Goal: Information Seeking & Learning: Learn about a topic

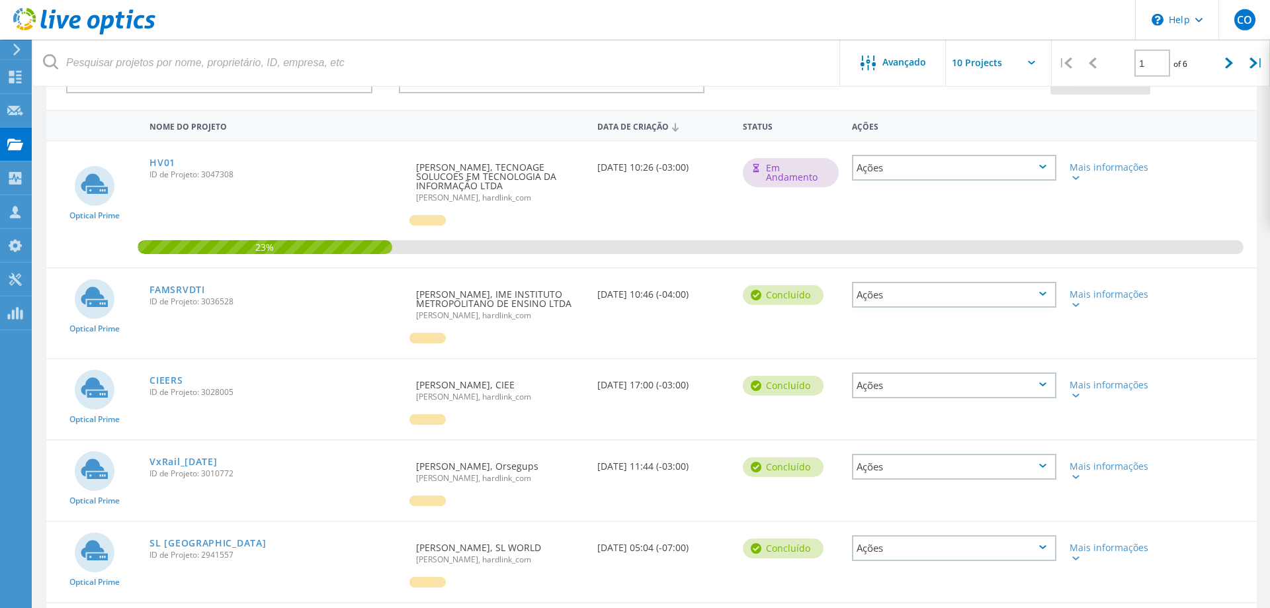
scroll to position [135, 0]
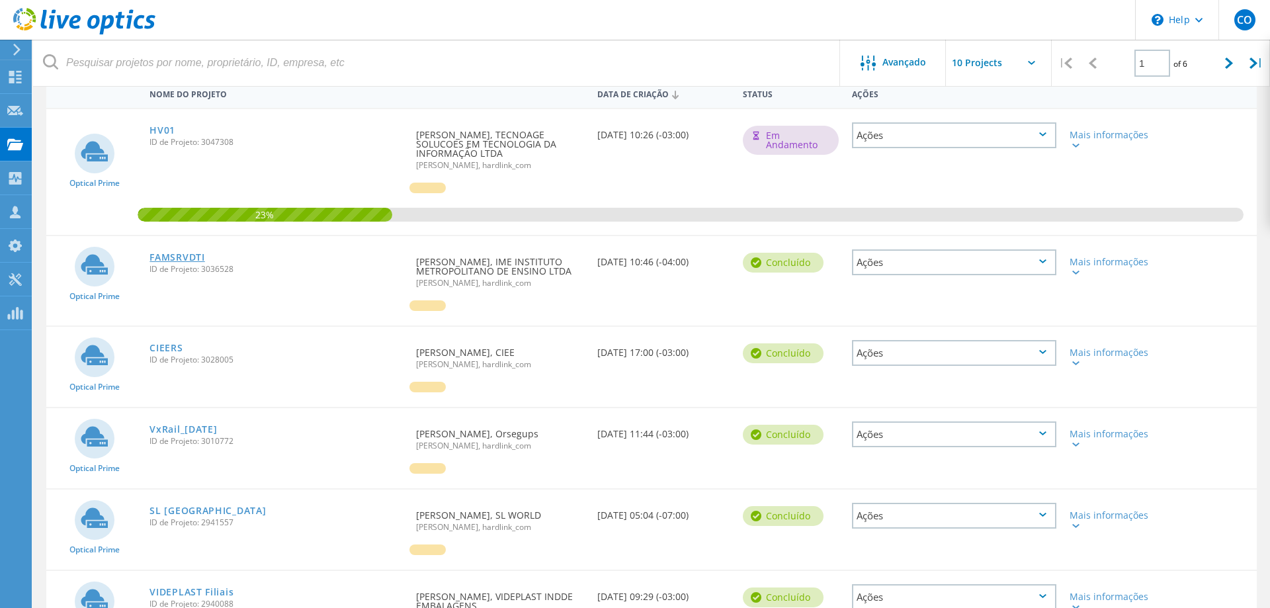
click at [200, 255] on link "FAMSRVDTI" at bounding box center [176, 257] width 55 height 9
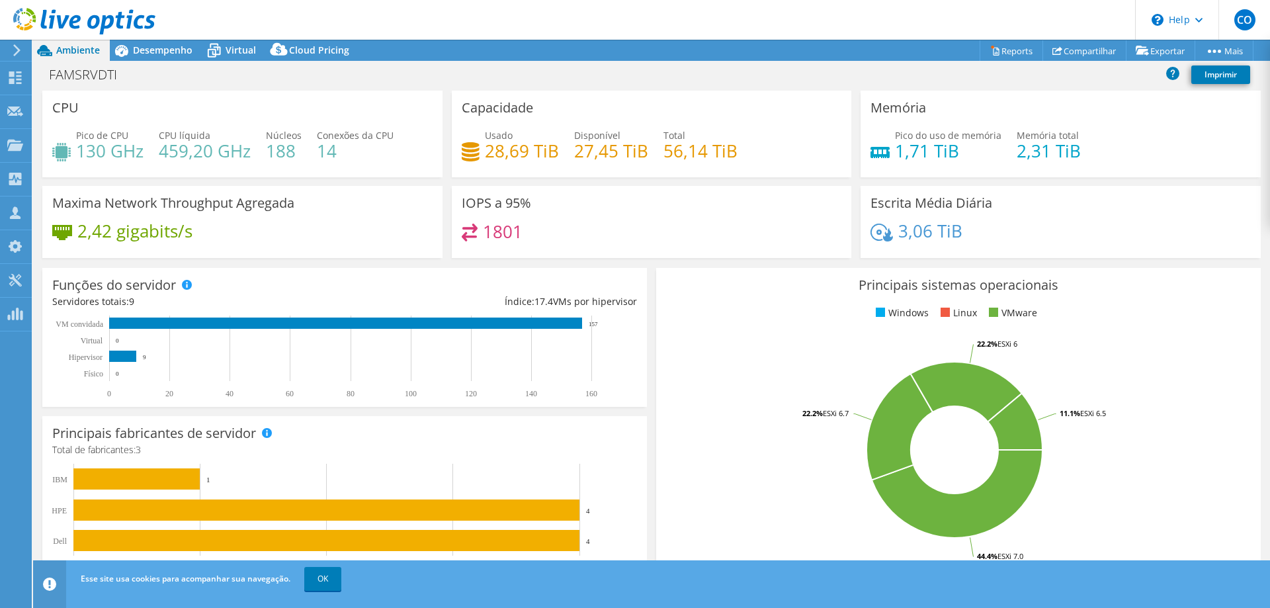
select select "USD"
click at [143, 53] on span "Desempenho" at bounding box center [163, 50] width 60 height 13
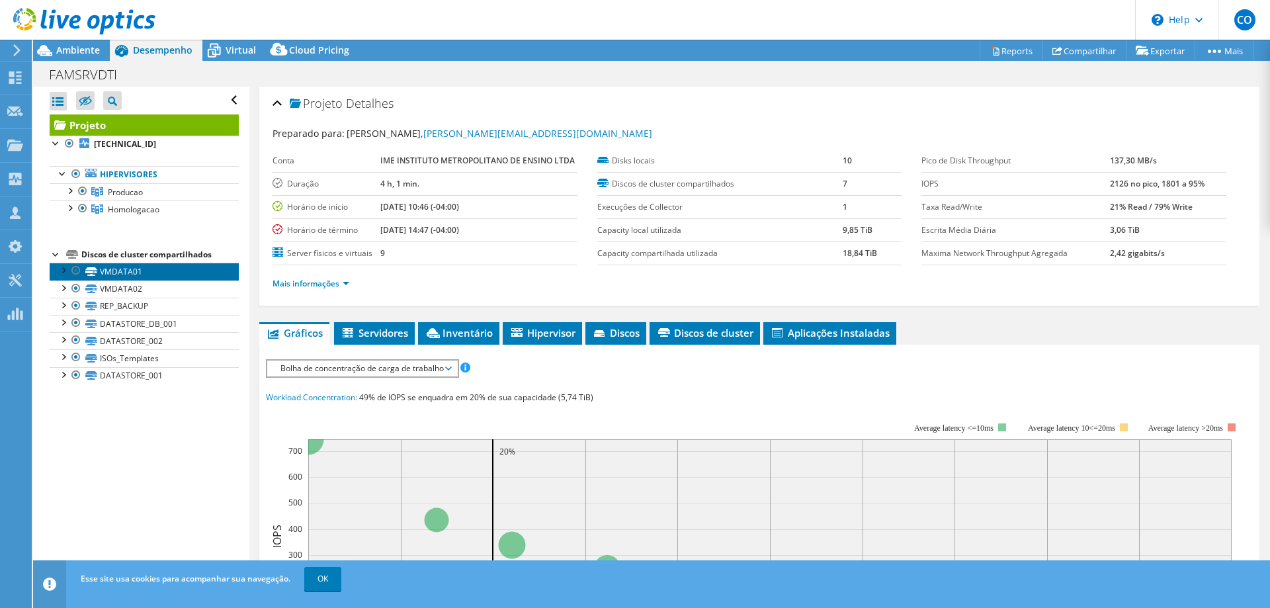
click at [124, 280] on link "VMDATA01" at bounding box center [144, 271] width 189 height 17
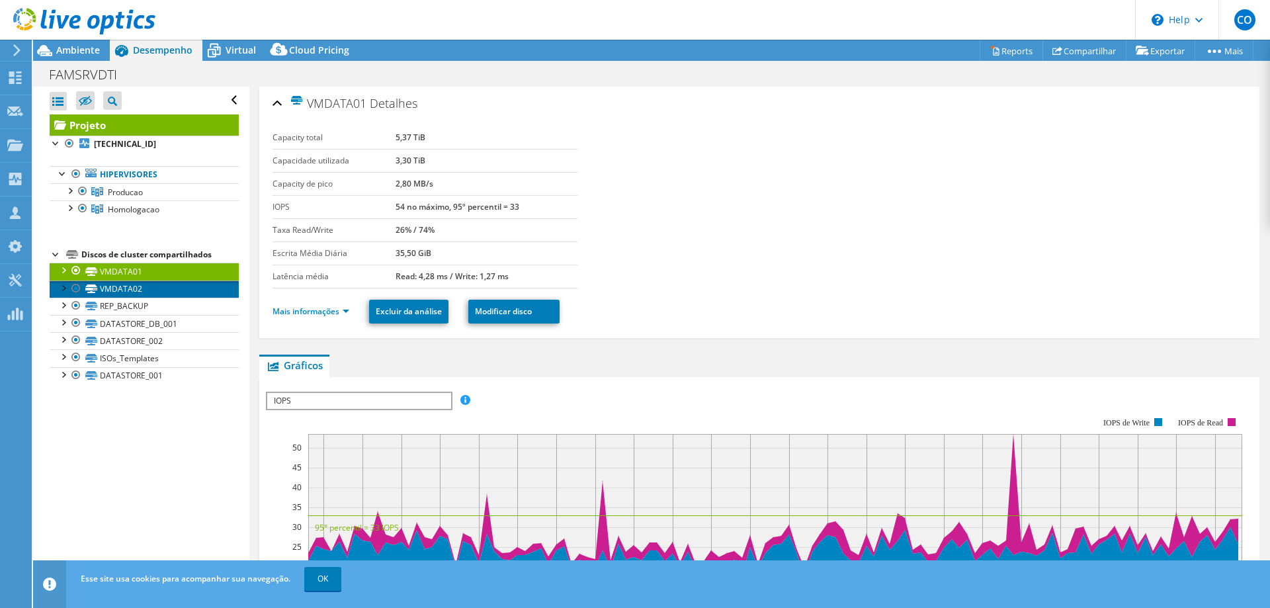
click at [125, 286] on link "VMDATA02" at bounding box center [144, 288] width 189 height 17
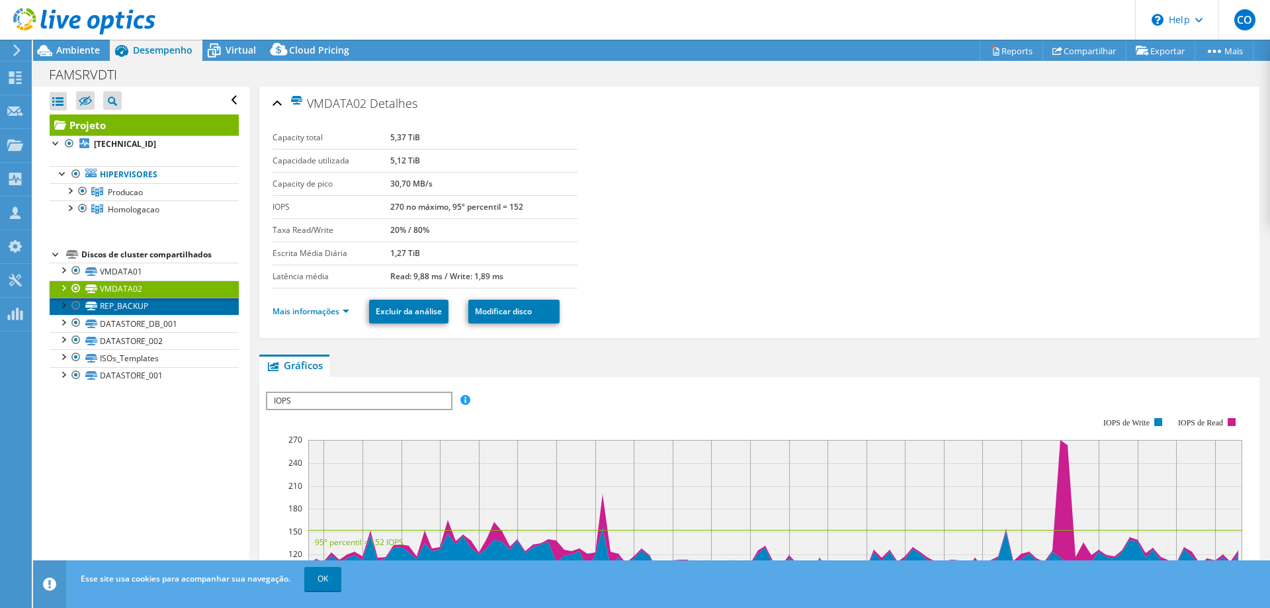
click at [139, 304] on link "REP_BACKUP" at bounding box center [144, 306] width 189 height 17
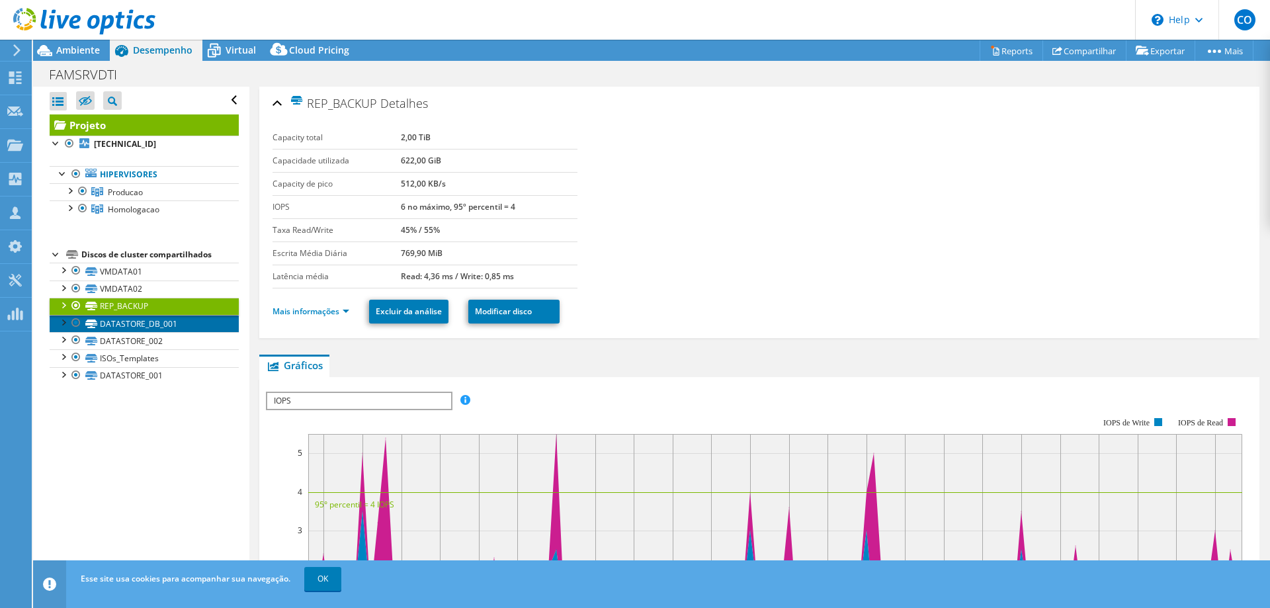
click at [142, 320] on link "DATASTORE_DB_001" at bounding box center [144, 323] width 189 height 17
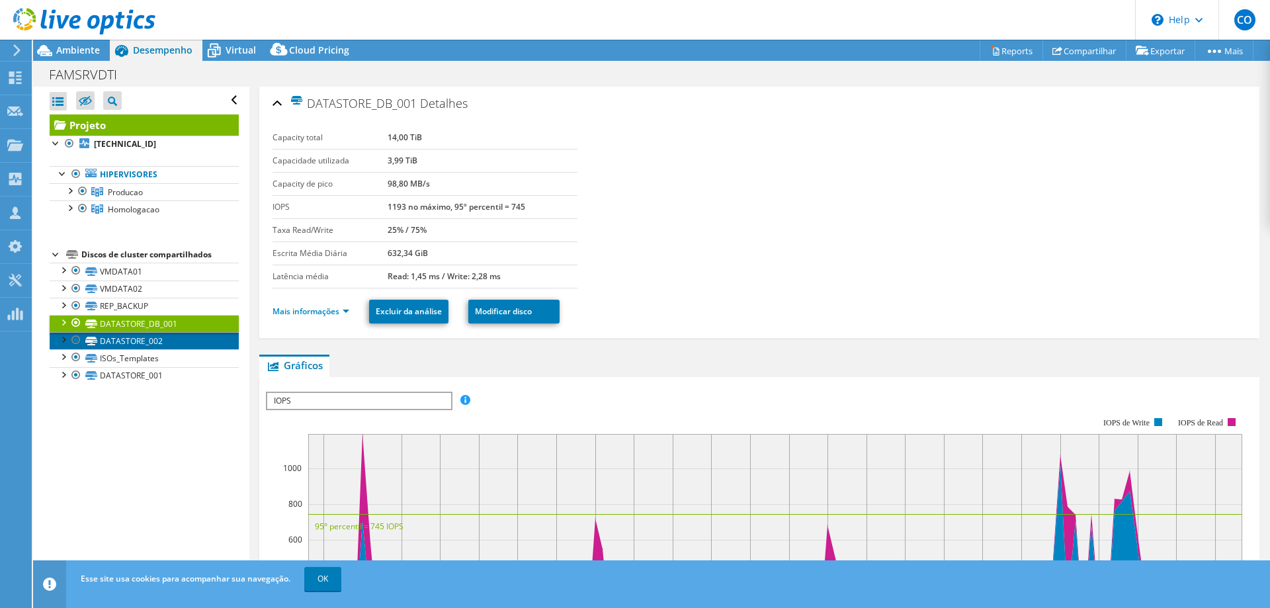
click at [155, 341] on link "DATASTORE_002" at bounding box center [144, 340] width 189 height 17
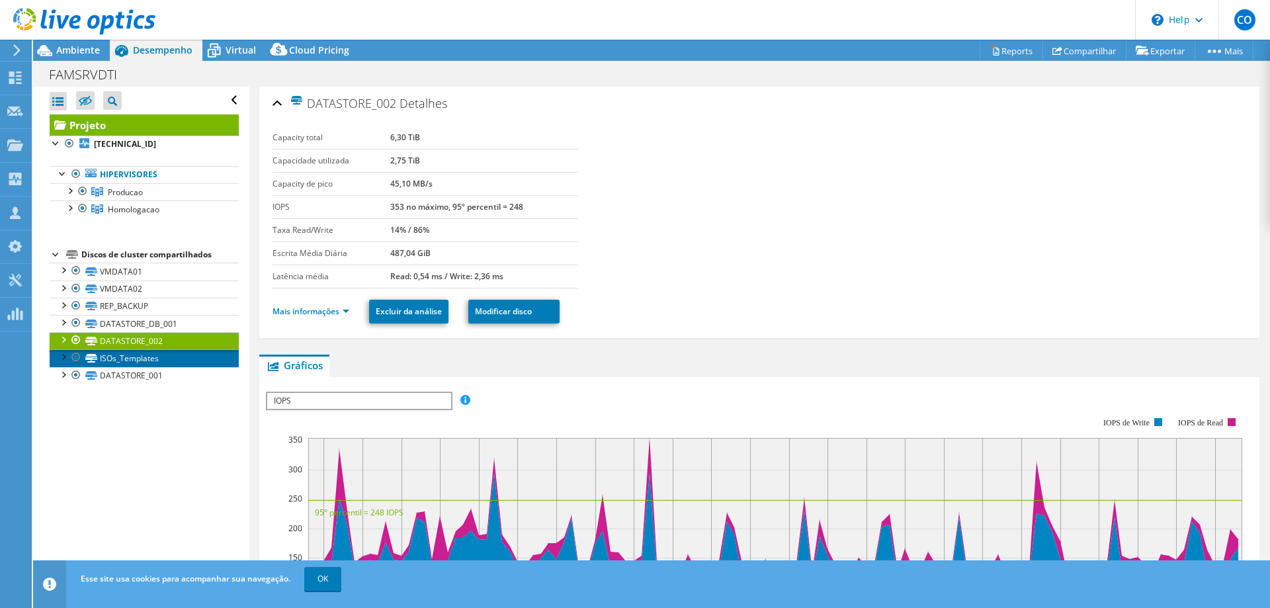
click at [155, 358] on link "ISOs_Templates" at bounding box center [144, 357] width 189 height 17
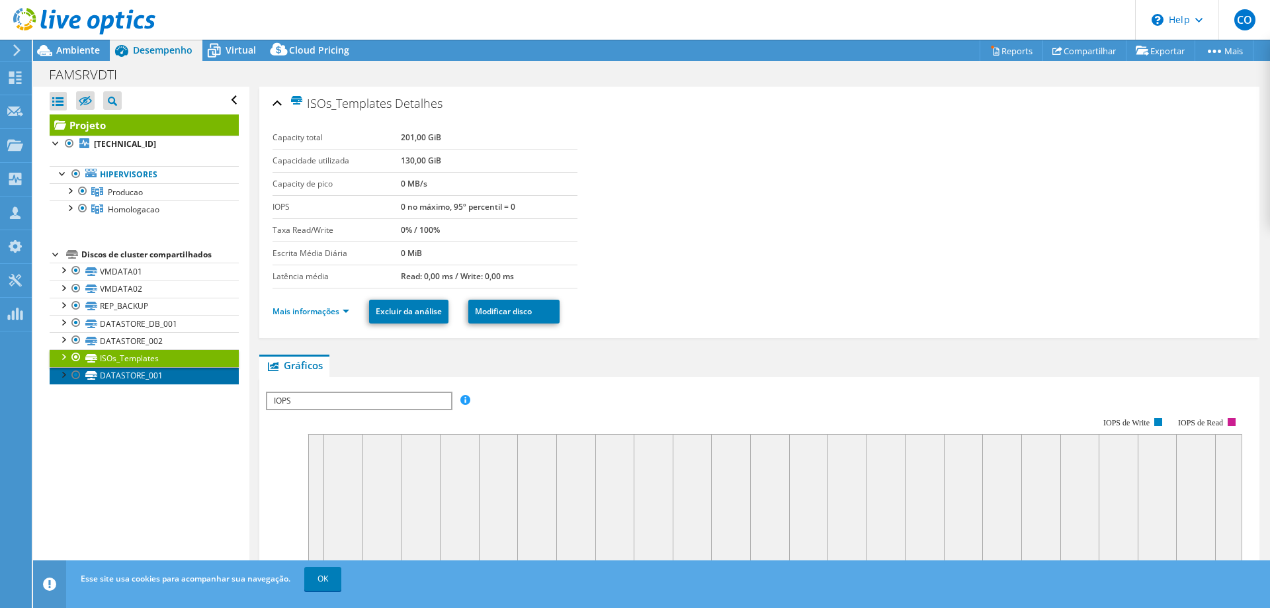
click at [155, 375] on link "DATASTORE_001" at bounding box center [144, 375] width 189 height 17
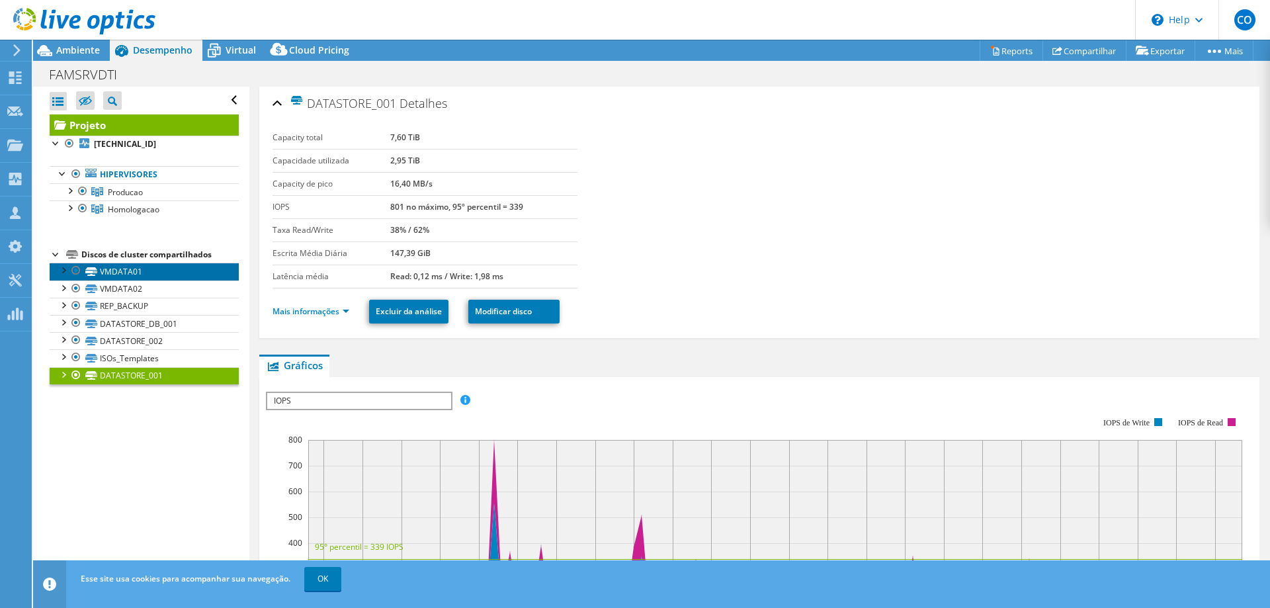
click at [139, 274] on link "VMDATA01" at bounding box center [144, 271] width 189 height 17
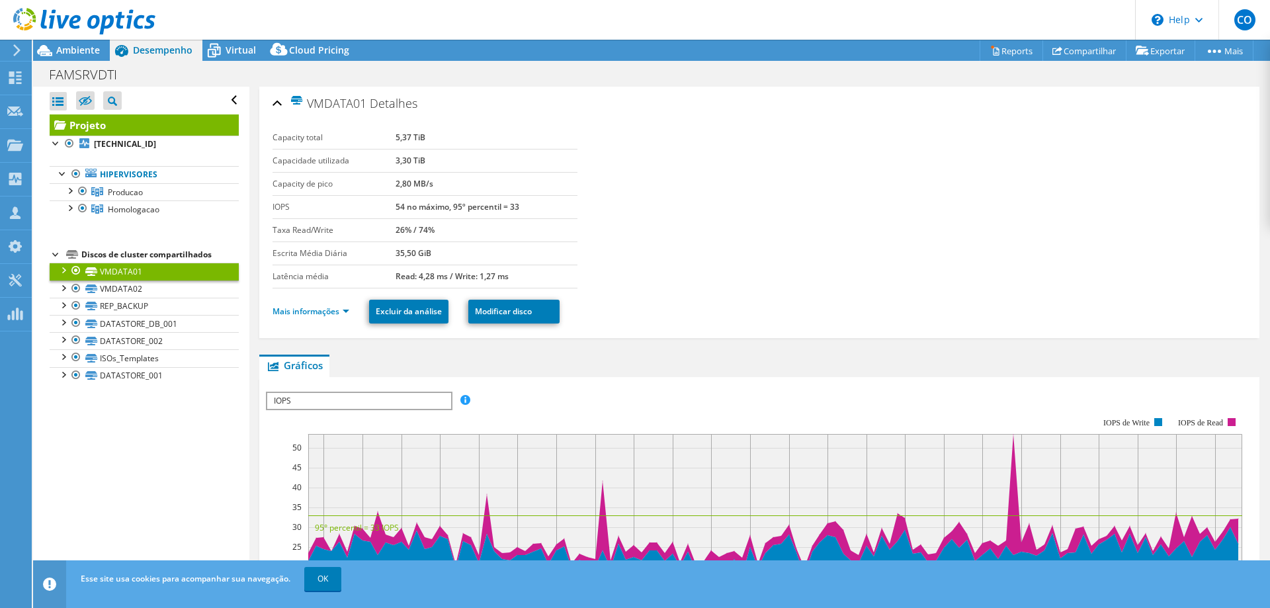
click at [136, 255] on div "Discos de cluster compartilhados" at bounding box center [159, 255] width 157 height 16
drag, startPoint x: 431, startPoint y: 136, endPoint x: 395, endPoint y: 136, distance: 36.4
click at [395, 136] on td "5,37 TiB" at bounding box center [486, 137] width 182 height 23
click at [499, 134] on td "5,37 TiB" at bounding box center [486, 137] width 182 height 23
drag, startPoint x: 429, startPoint y: 160, endPoint x: 273, endPoint y: 136, distance: 157.9
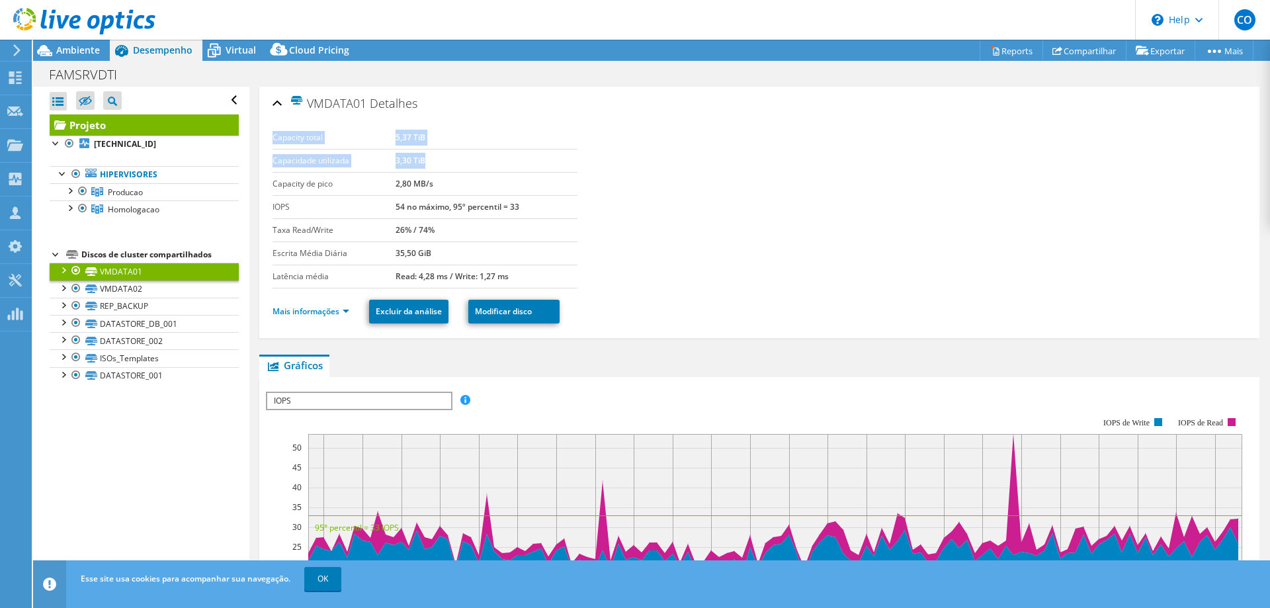
click at [273, 136] on tbody "Capacity total 5,37 TiB Capacidade utilizada 3,30 TiB Capacity de pico 2,80 MB/…" at bounding box center [424, 207] width 305 height 162
copy tbody "Capacity total 5,37 TiB Capacidade utilizada 3,30 TiB"
drag, startPoint x: 42, startPoint y: 249, endPoint x: 164, endPoint y: 376, distance: 176.8
click at [164, 376] on div "Abrir Todos Fechar Todos Ocultar nós excluídos Filtro de árvore do projeto" at bounding box center [141, 334] width 216 height 495
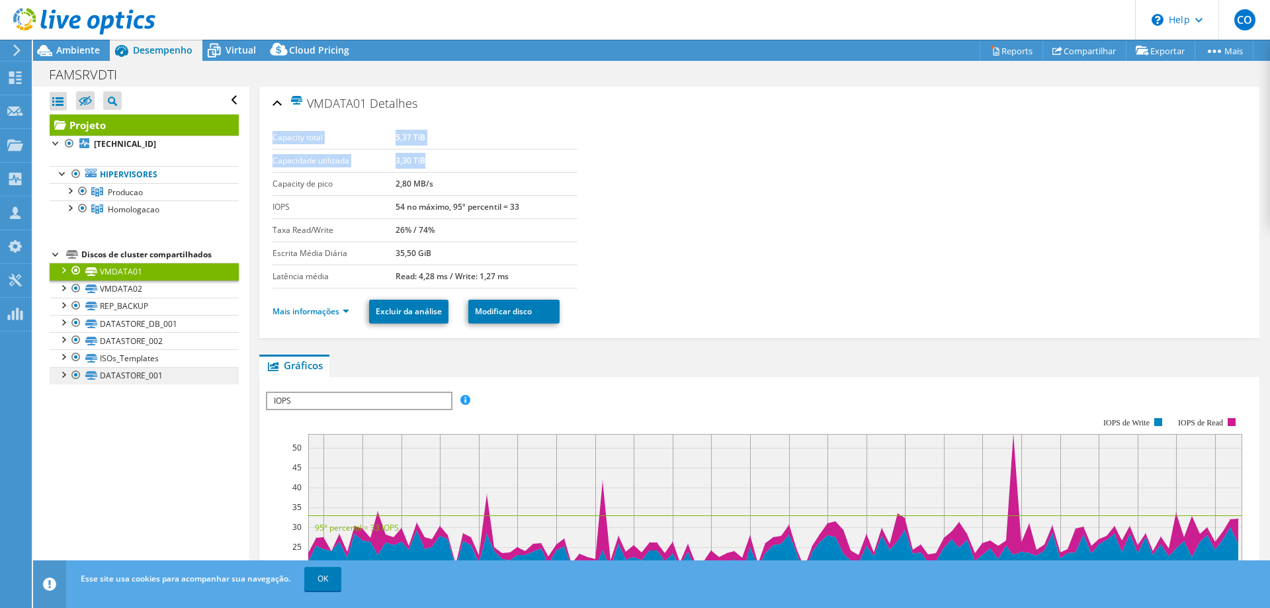
copy link "DATASTORE_001"
click at [114, 284] on link "VMDATA02" at bounding box center [144, 288] width 189 height 17
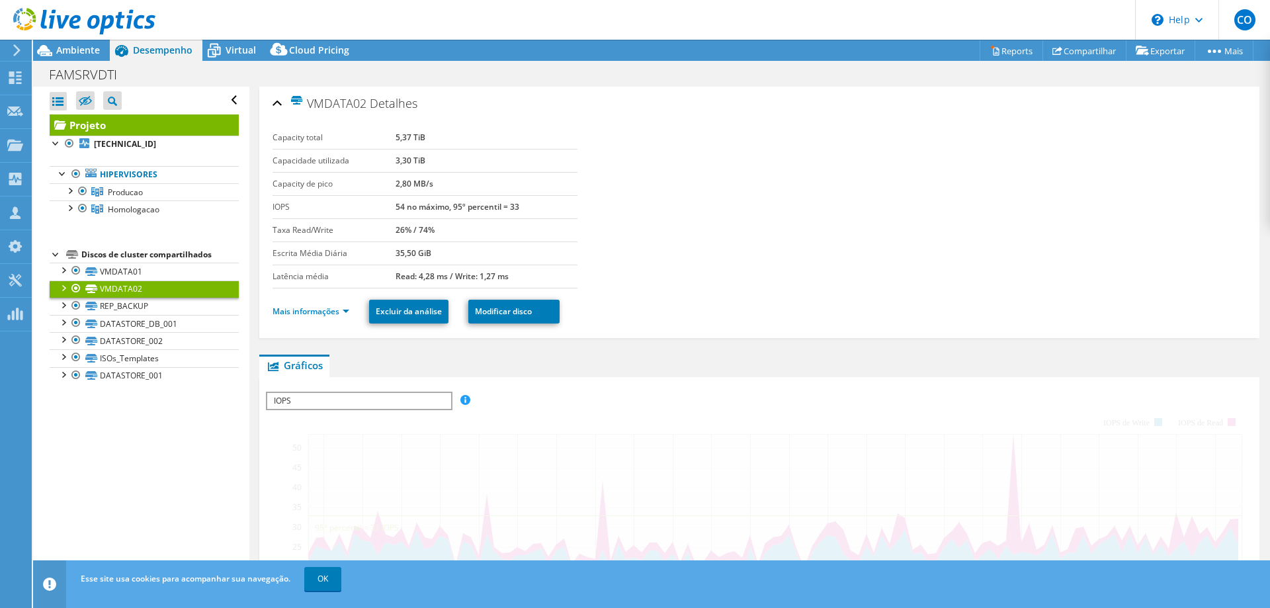
click at [147, 442] on div "Abrir Todos Fechar Todos Ocultar nós excluídos Filtro de árvore do projeto" at bounding box center [141, 334] width 216 height 495
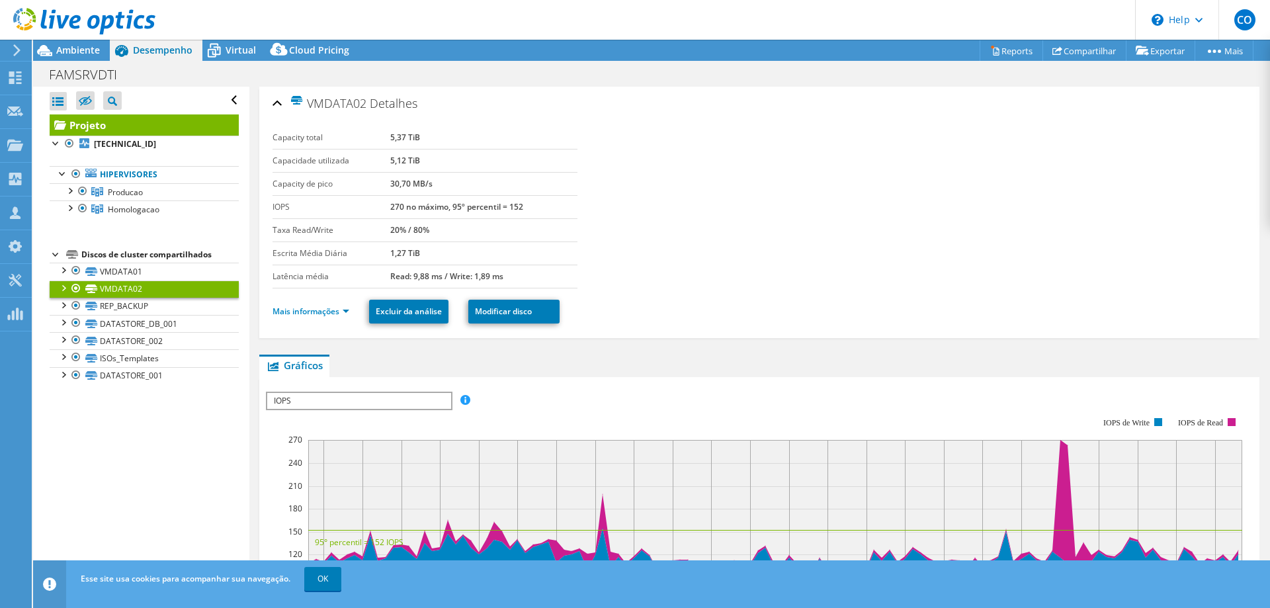
drag, startPoint x: 424, startPoint y: 161, endPoint x: 397, endPoint y: 191, distance: 40.3
click at [386, 140] on tbody "Capacity total 5,37 TiB Capacidade utilizada 5,12 TiB Capacity de pico 30,70 MB…" at bounding box center [424, 207] width 305 height 162
copy tbody "5,37 TiB Capacidade utilizada 5,12 TiB"
click at [138, 303] on link "REP_BACKUP" at bounding box center [144, 306] width 189 height 17
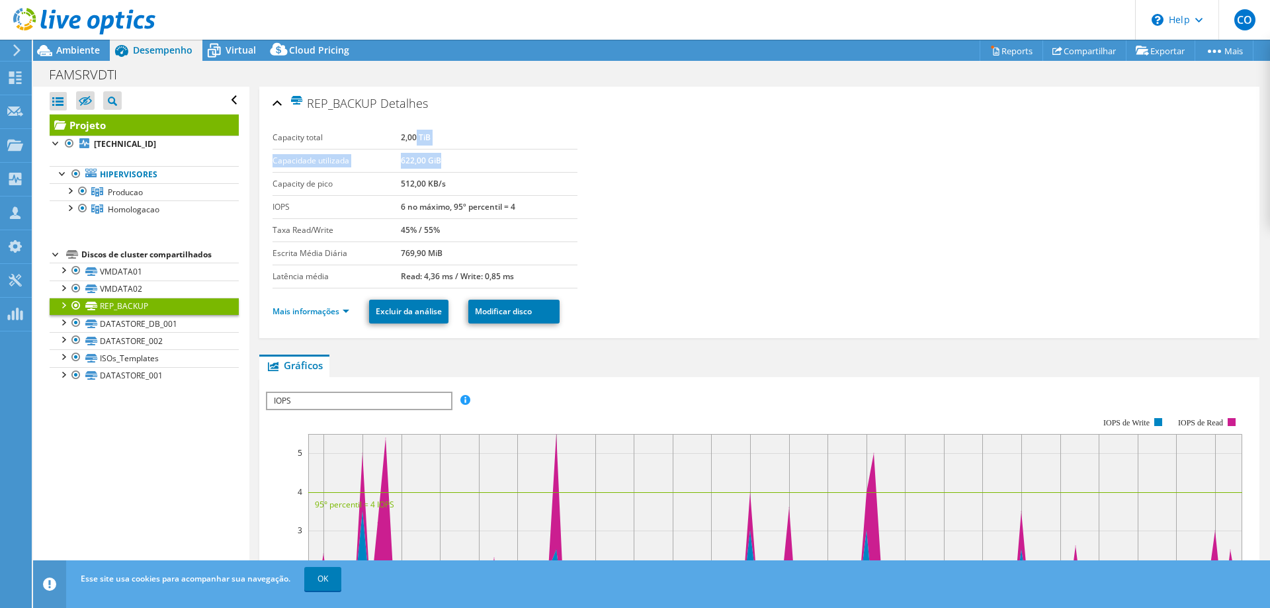
drag, startPoint x: 443, startPoint y: 163, endPoint x: 415, endPoint y: 142, distance: 34.9
click at [415, 142] on tbody "Capacity total 2,00 TiB Capacidade utilizada 622,00 GiB Capacity de pico 512,00…" at bounding box center [424, 207] width 305 height 162
click at [450, 169] on td "622,00 GiB" at bounding box center [489, 160] width 176 height 23
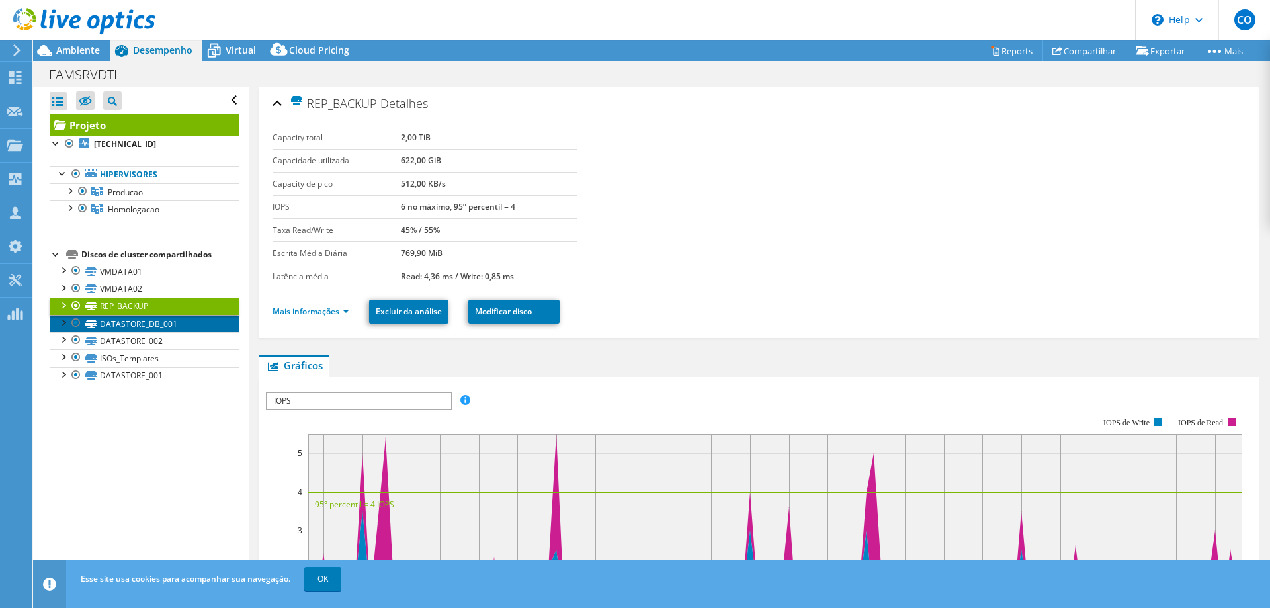
click at [132, 327] on link "DATASTORE_DB_001" at bounding box center [144, 323] width 189 height 17
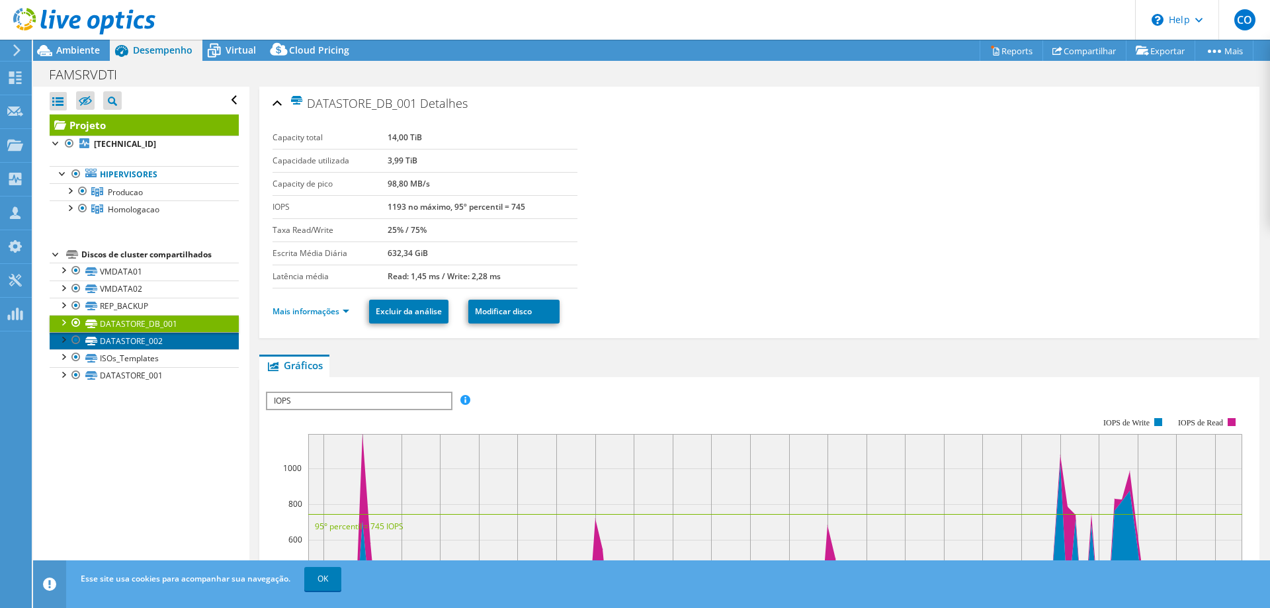
click at [151, 341] on link "DATASTORE_002" at bounding box center [144, 340] width 189 height 17
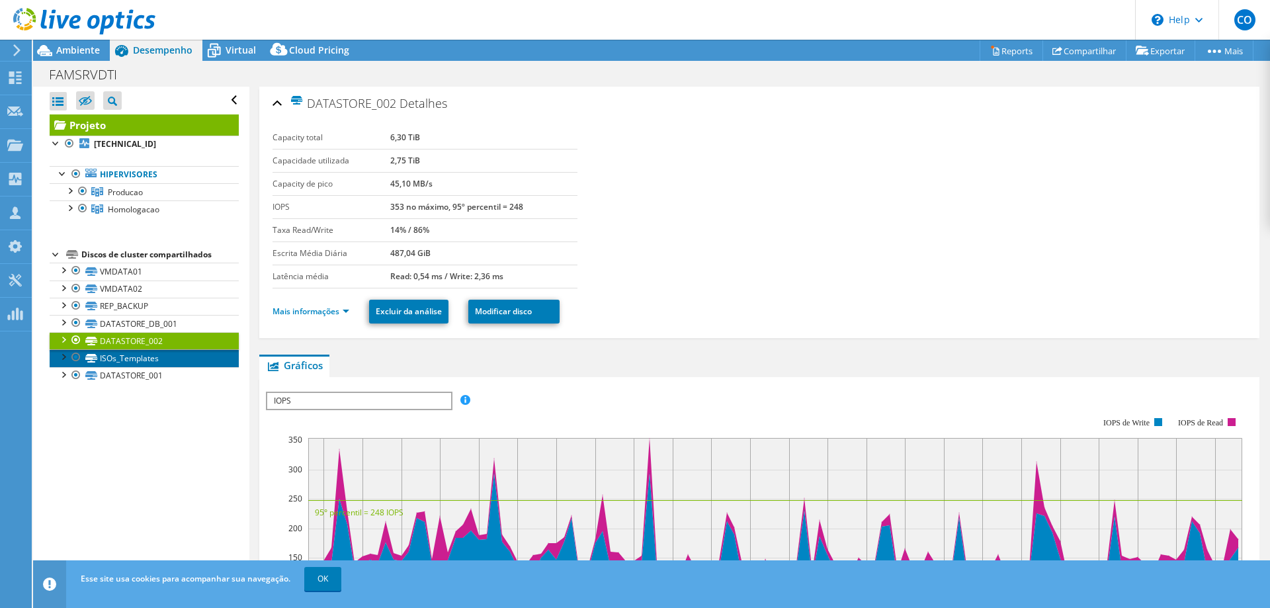
click at [145, 360] on link "ISOs_Templates" at bounding box center [144, 357] width 189 height 17
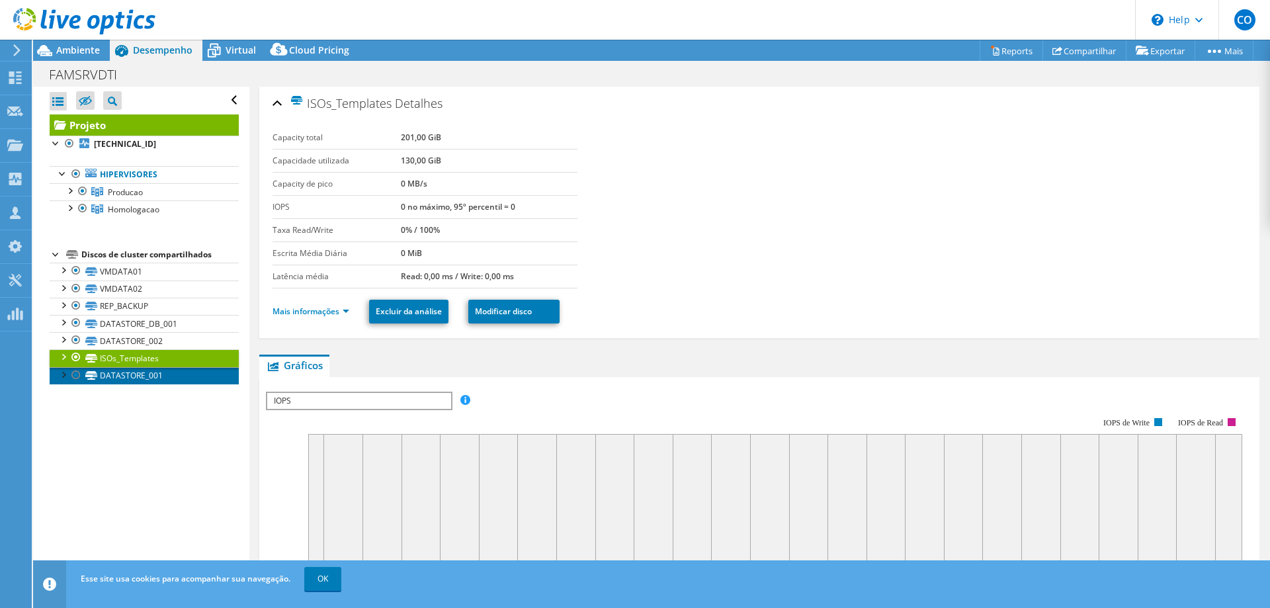
click at [165, 378] on link "DATASTORE_001" at bounding box center [144, 375] width 189 height 17
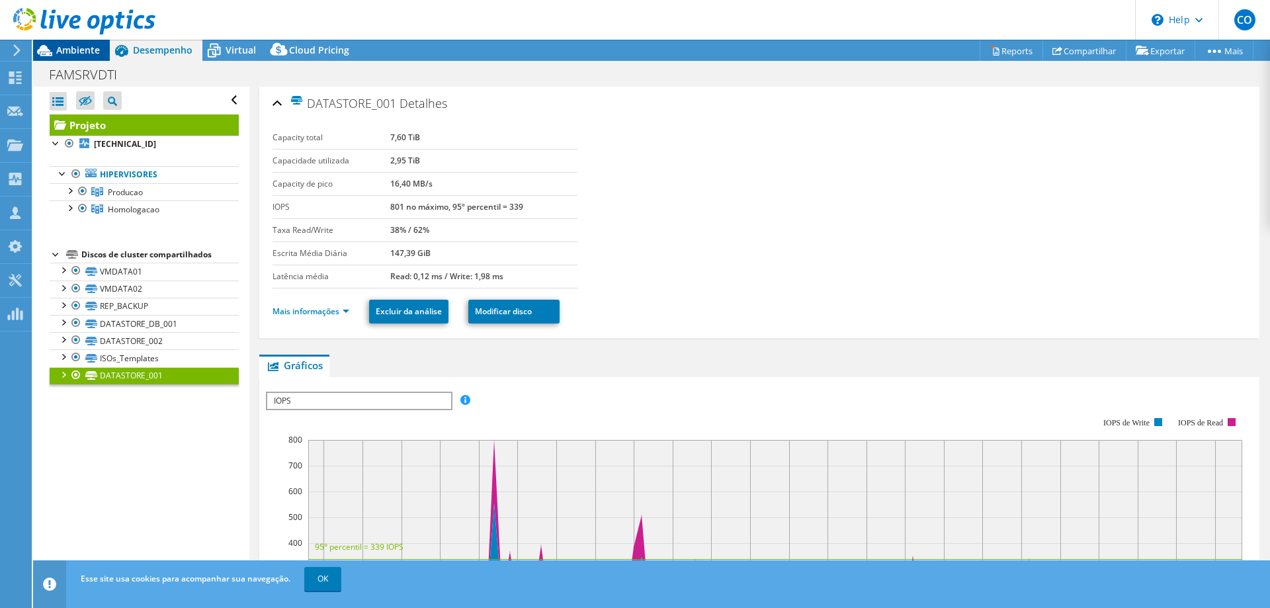
click at [80, 52] on span "Ambiente" at bounding box center [78, 50] width 44 height 13
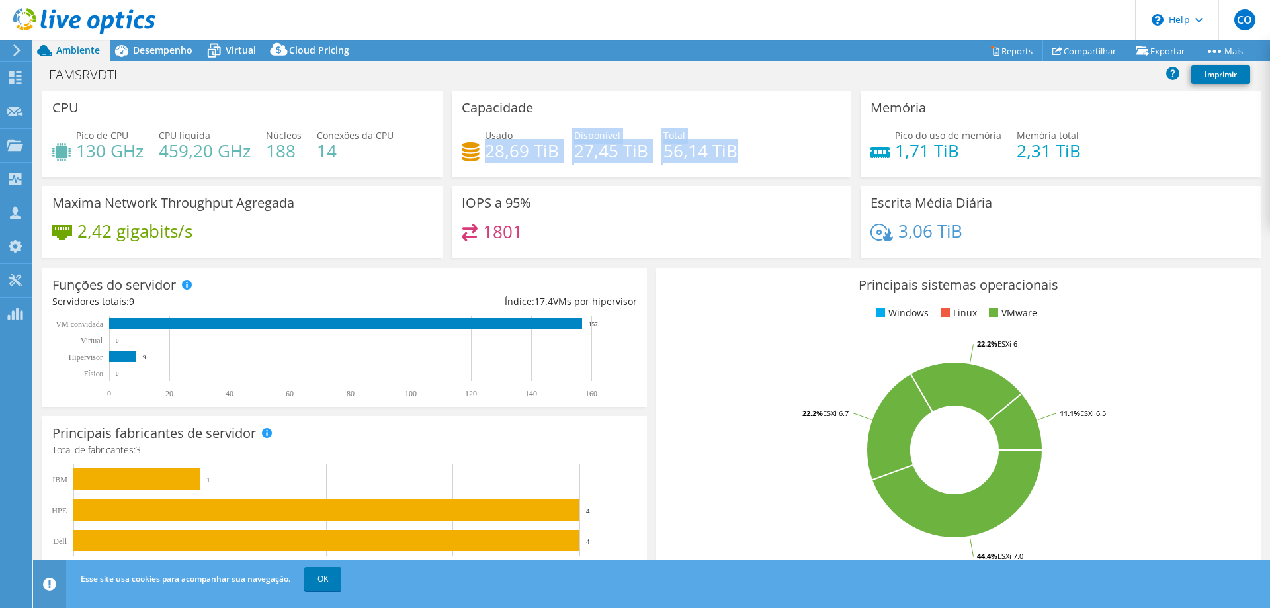
drag, startPoint x: 737, startPoint y: 153, endPoint x: 489, endPoint y: 153, distance: 248.6
click at [489, 150] on div "Usado 28,69 TiB Disponível 27,45 TiB Total 56,14 TiB" at bounding box center [652, 149] width 380 height 43
copy div "28,69 TiB Disponível 27,45 TiB Total 56,14 TiB"
drag, startPoint x: 774, startPoint y: 151, endPoint x: 479, endPoint y: 128, distance: 296.5
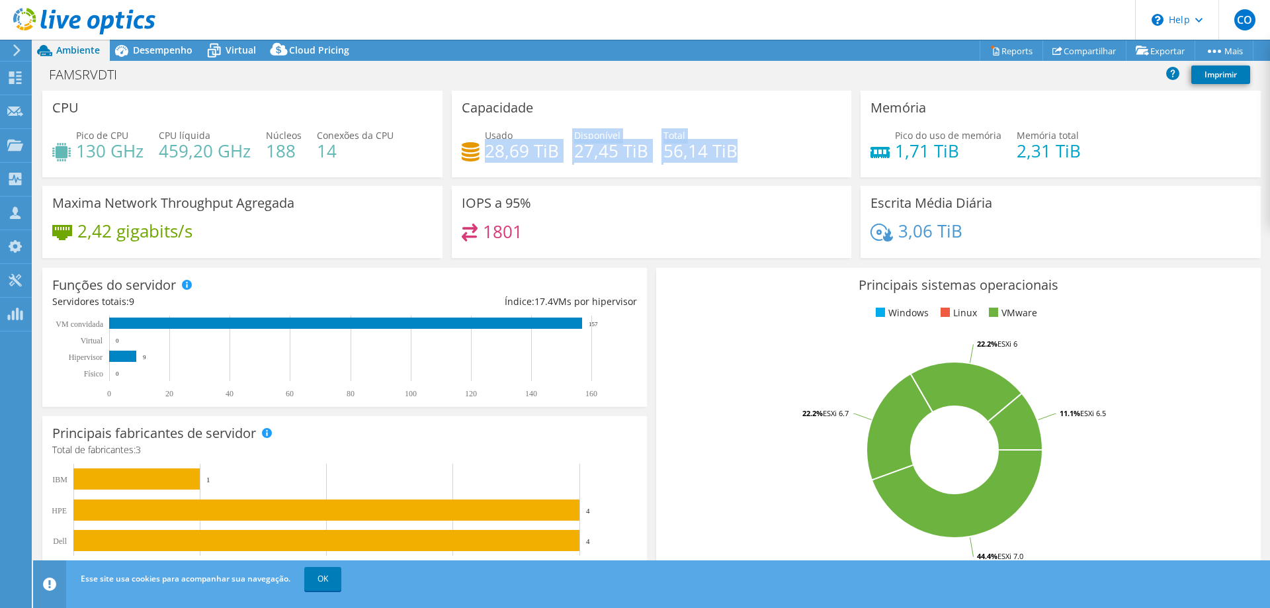
click at [774, 149] on div "Usado 28,69 TiB Disponível 27,45 TiB Total 56,14 TiB" at bounding box center [652, 149] width 380 height 43
drag, startPoint x: 485, startPoint y: 134, endPoint x: 739, endPoint y: 153, distance: 255.3
click at [739, 153] on div "Usado 28,69 TiB Disponível 27,45 TiB Total 56,14 TiB" at bounding box center [652, 149] width 380 height 43
copy div "Usado 28,69 TiB Disponível 27,45 TiB Total 56,14 TiB"
click at [753, 161] on div "Usado 28,69 TiB Disponível 27,45 TiB Total 56,14 TiB" at bounding box center [652, 149] width 380 height 43
